Goal: Navigation & Orientation: Understand site structure

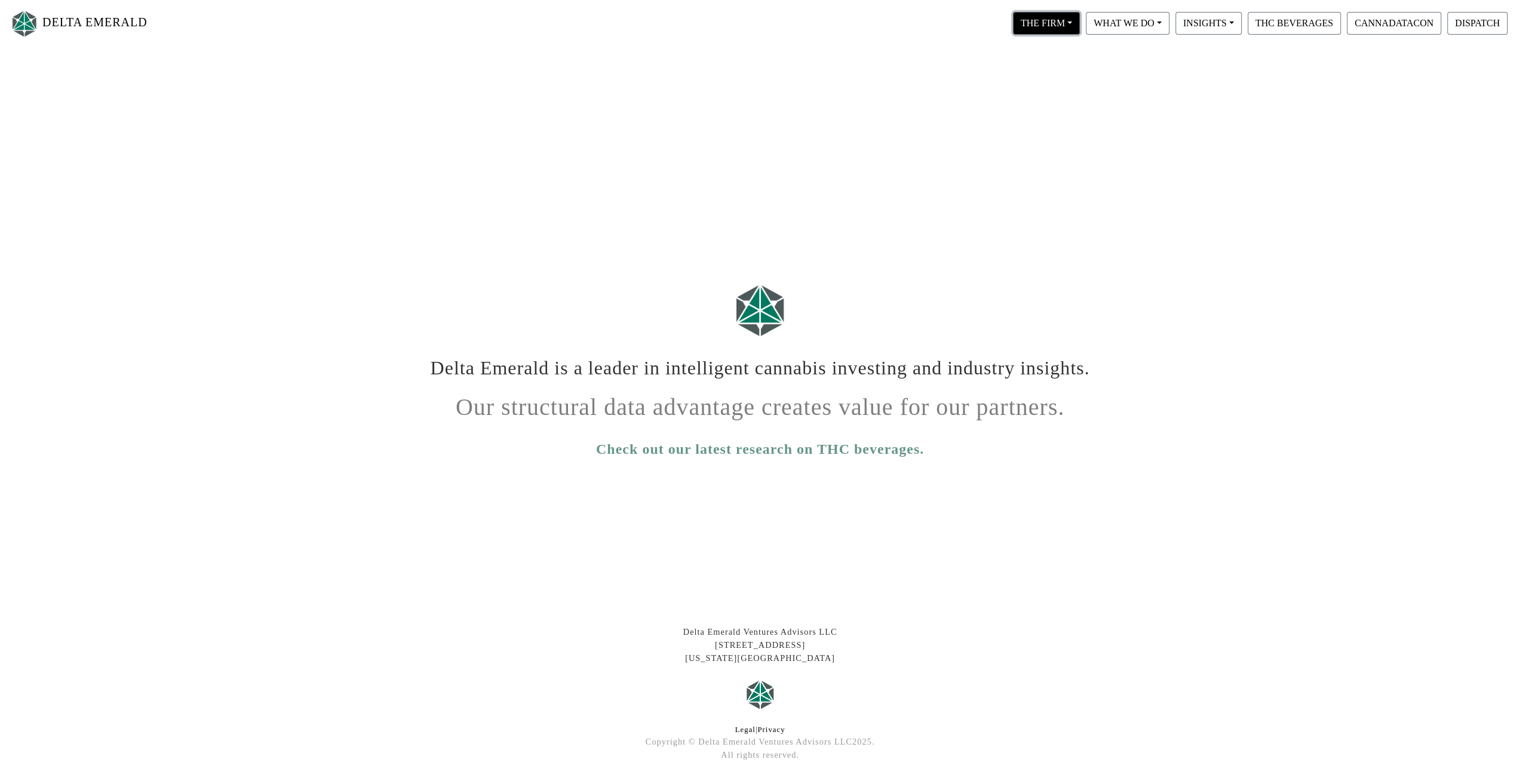
click at [1059, 21] on button "THE FIRM" at bounding box center [1046, 23] width 67 height 23
click at [1057, 108] on link "Our Portfolio" at bounding box center [1057, 111] width 94 height 19
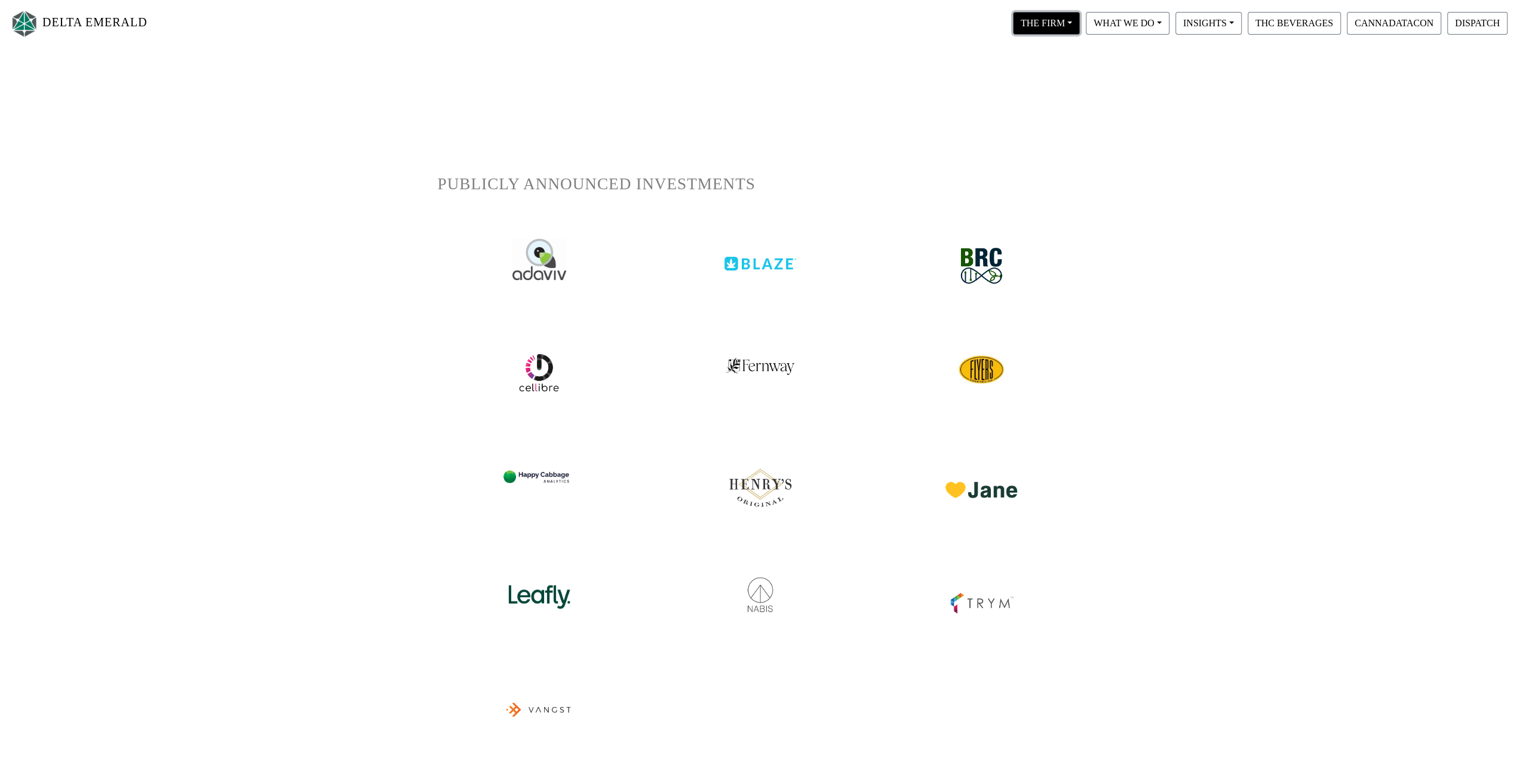
click at [1051, 33] on button "THE FIRM" at bounding box center [1046, 23] width 67 height 23
click at [1056, 71] on link "Our People" at bounding box center [1057, 72] width 94 height 19
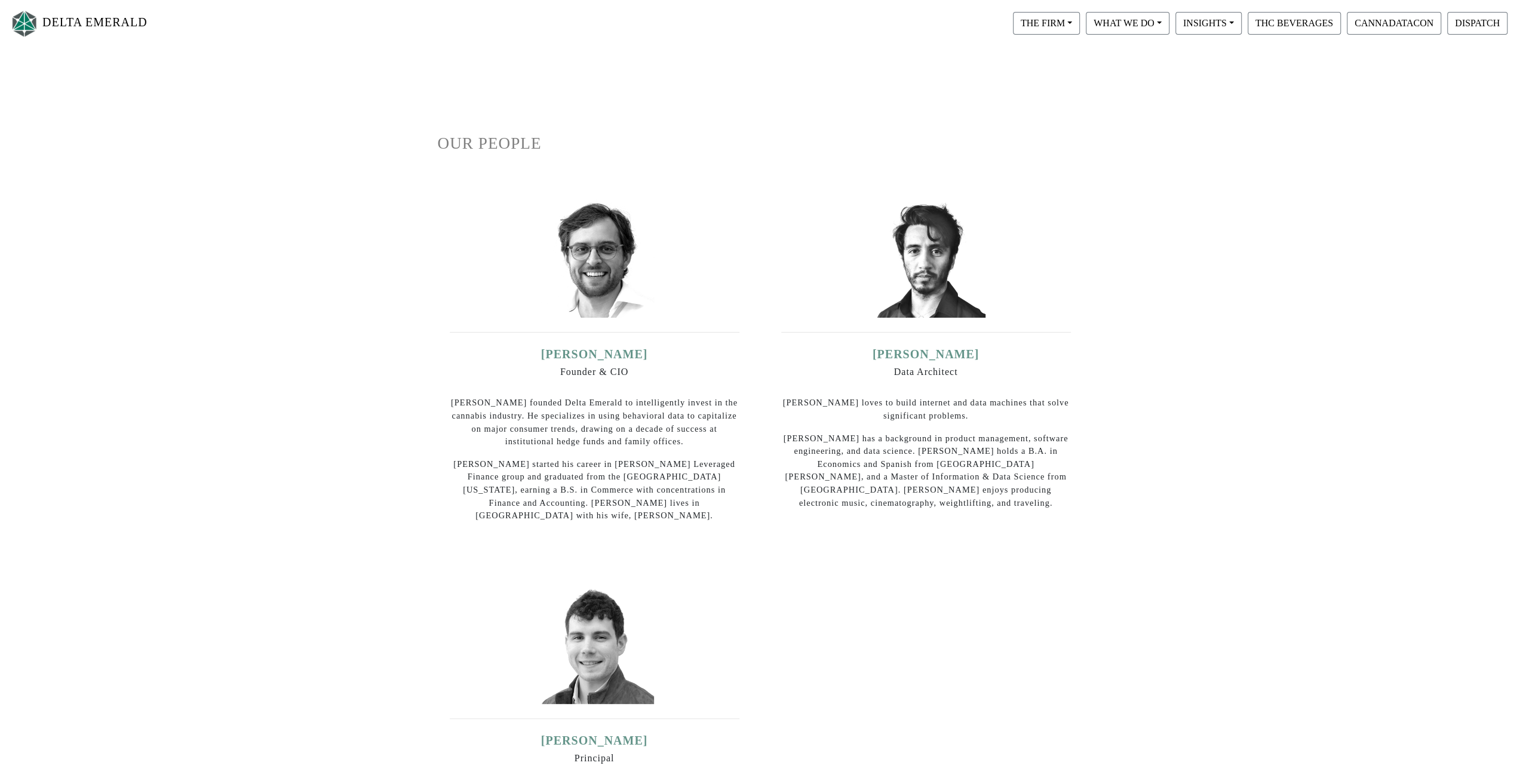
scroll to position [60, 0]
